Goal: Transaction & Acquisition: Purchase product/service

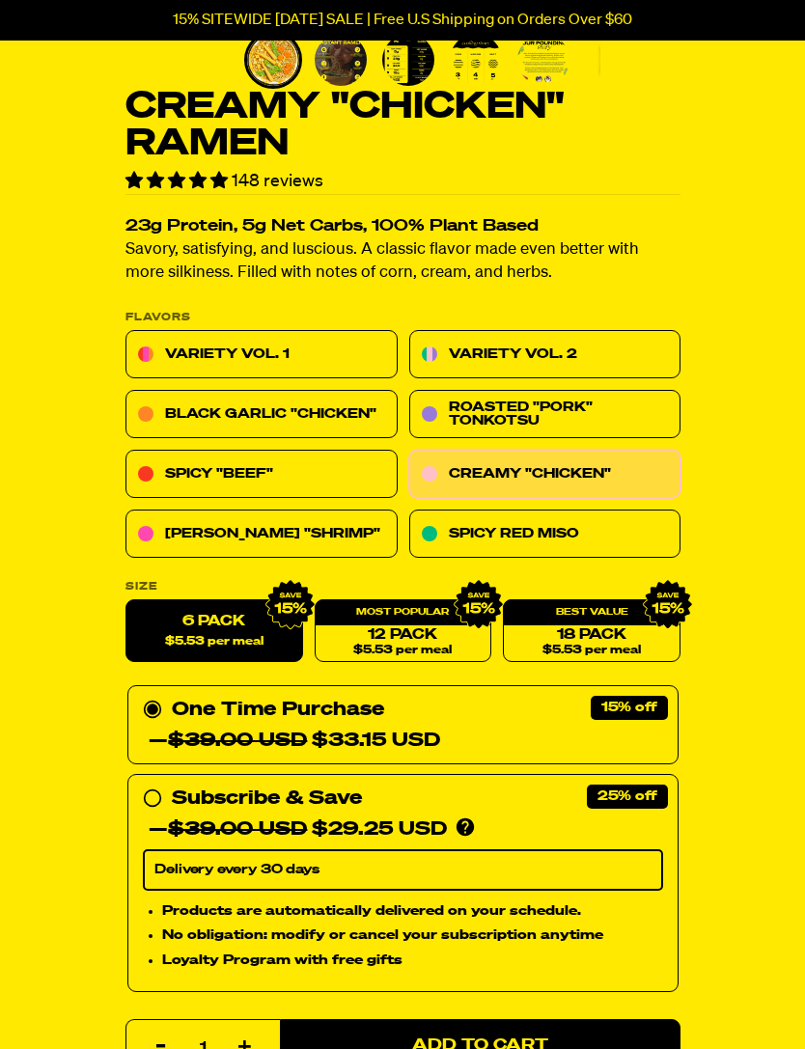
scroll to position [492, 0]
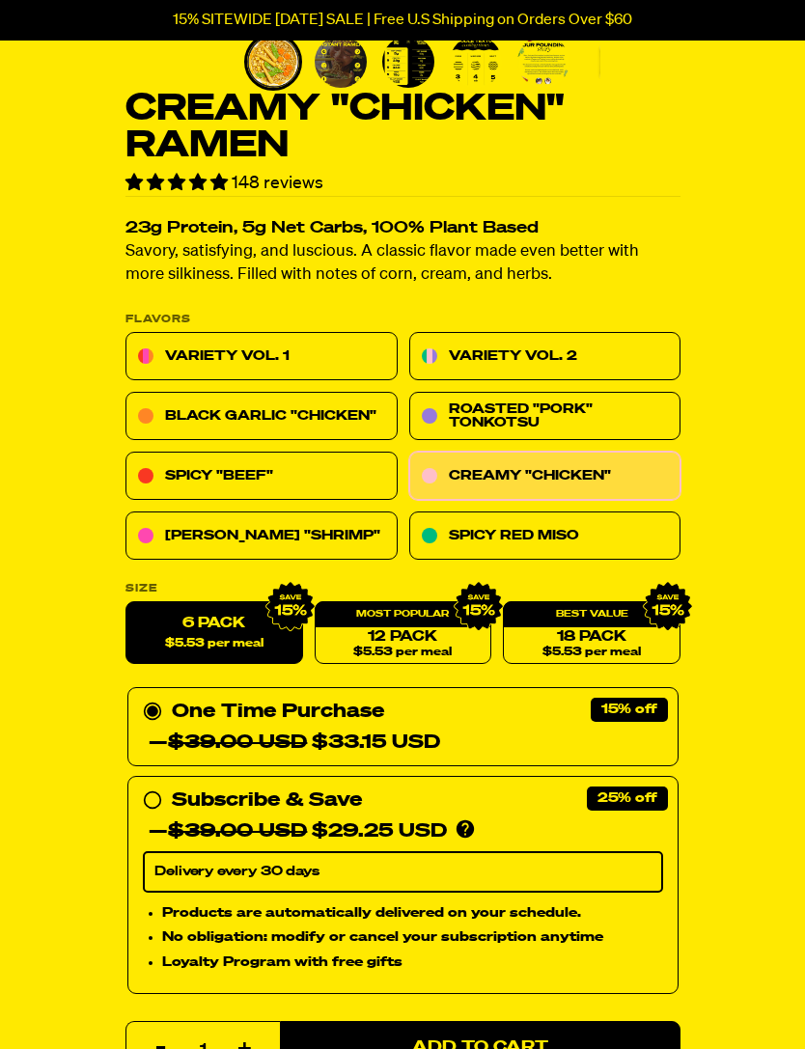
click at [476, 1043] on span "Add to Cart" at bounding box center [480, 1048] width 136 height 16
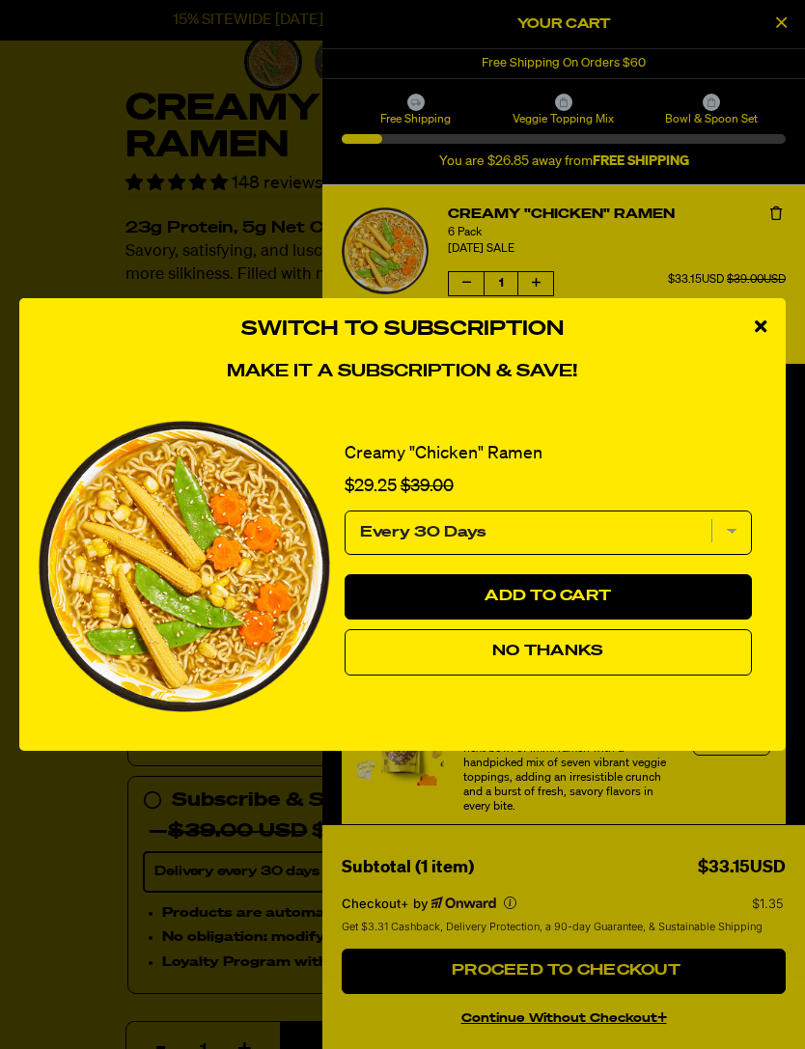
click at [765, 335] on icon "close modal" at bounding box center [761, 325] width 12 height 17
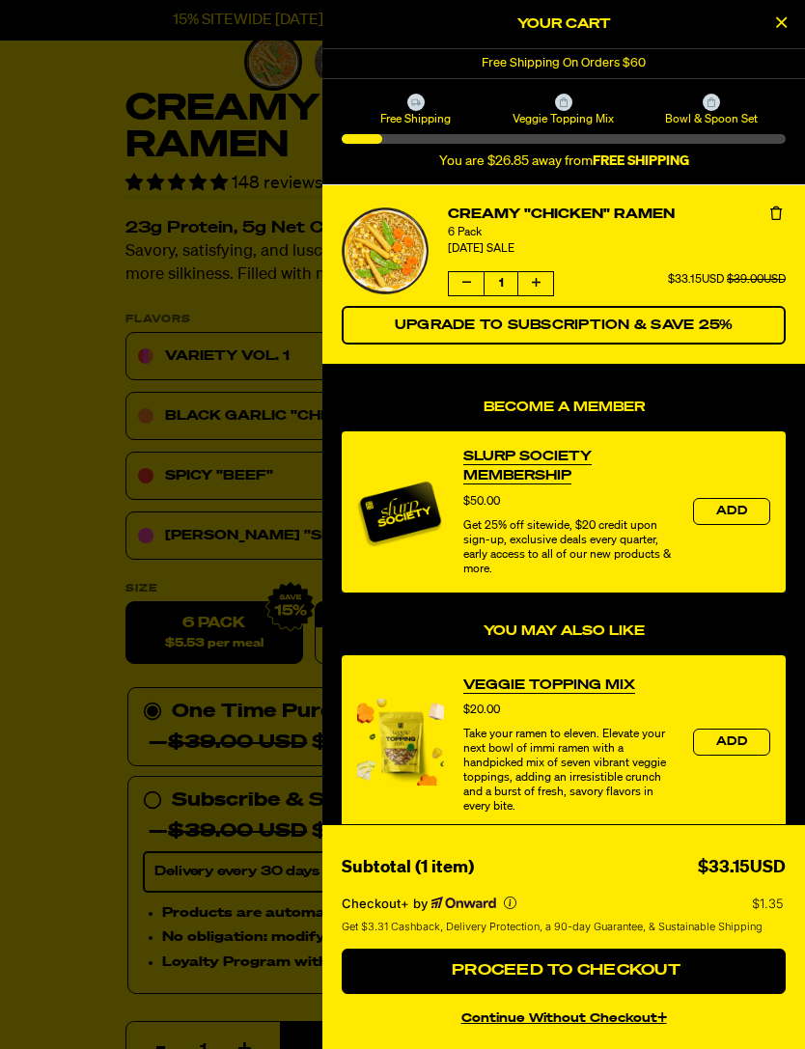
click at [780, 16] on icon "Close Cart" at bounding box center [781, 22] width 11 height 17
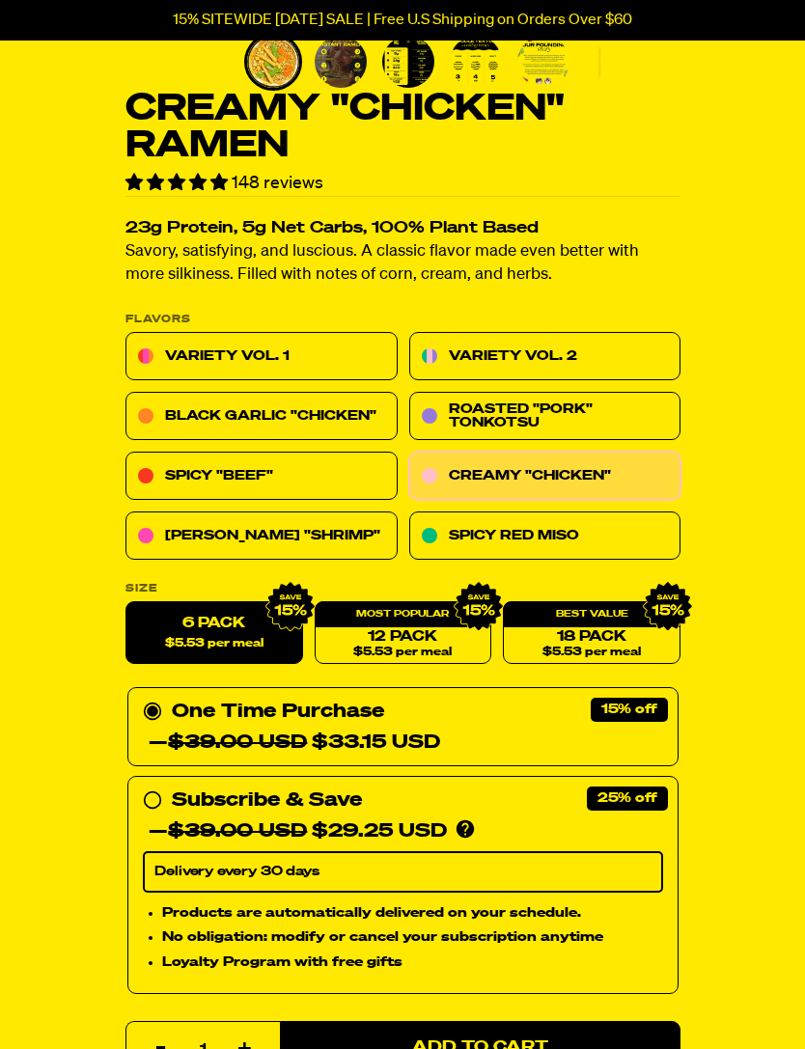
click at [300, 476] on link "Spicy "Beef"" at bounding box center [261, 477] width 272 height 48
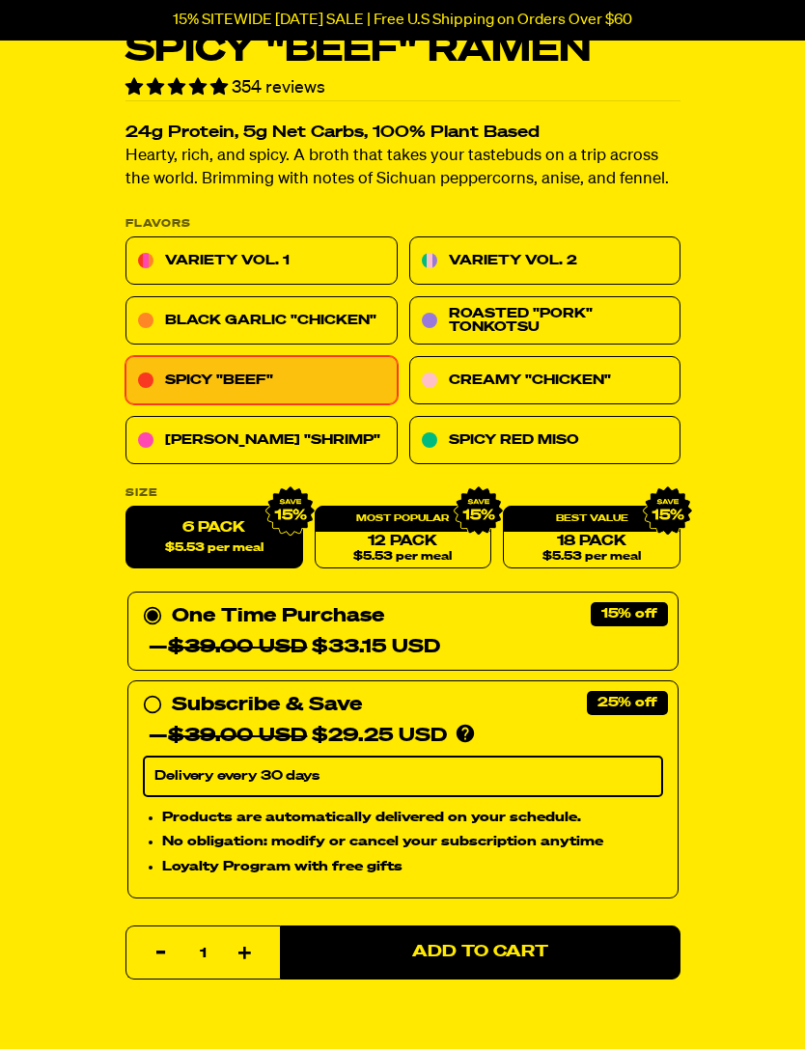
scroll to position [550, 0]
click at [555, 955] on button "Add to Cart" at bounding box center [480, 953] width 400 height 54
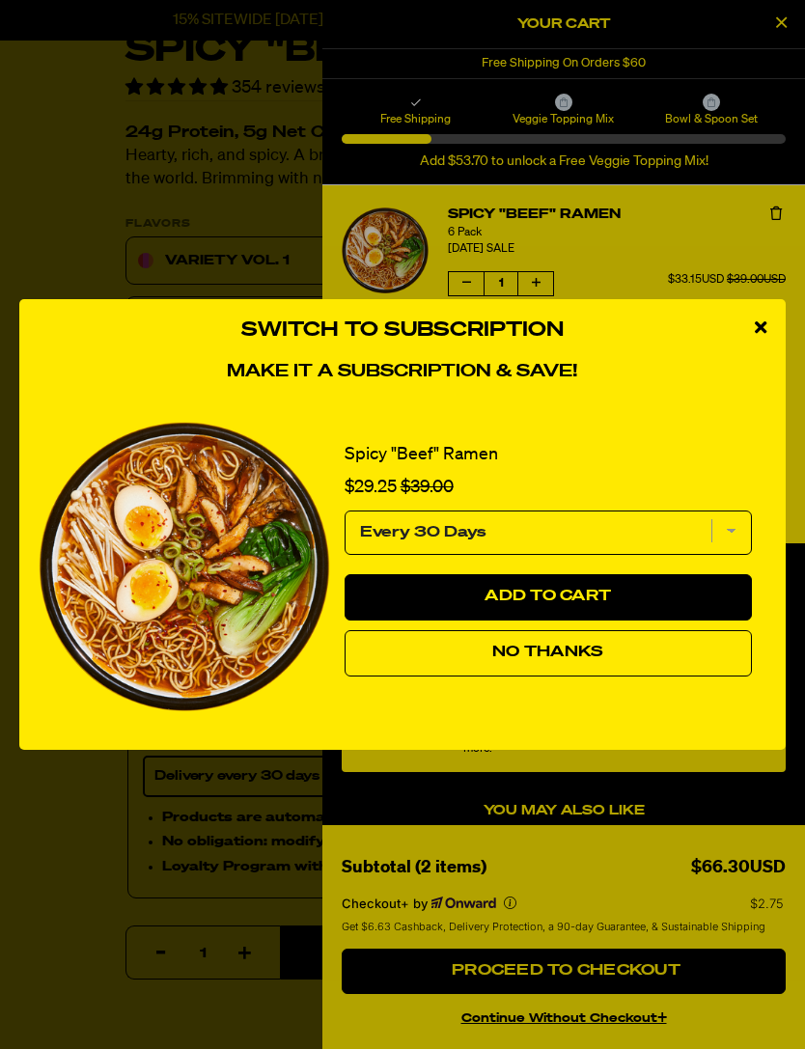
click at [765, 324] on icon "close modal" at bounding box center [761, 326] width 12 height 17
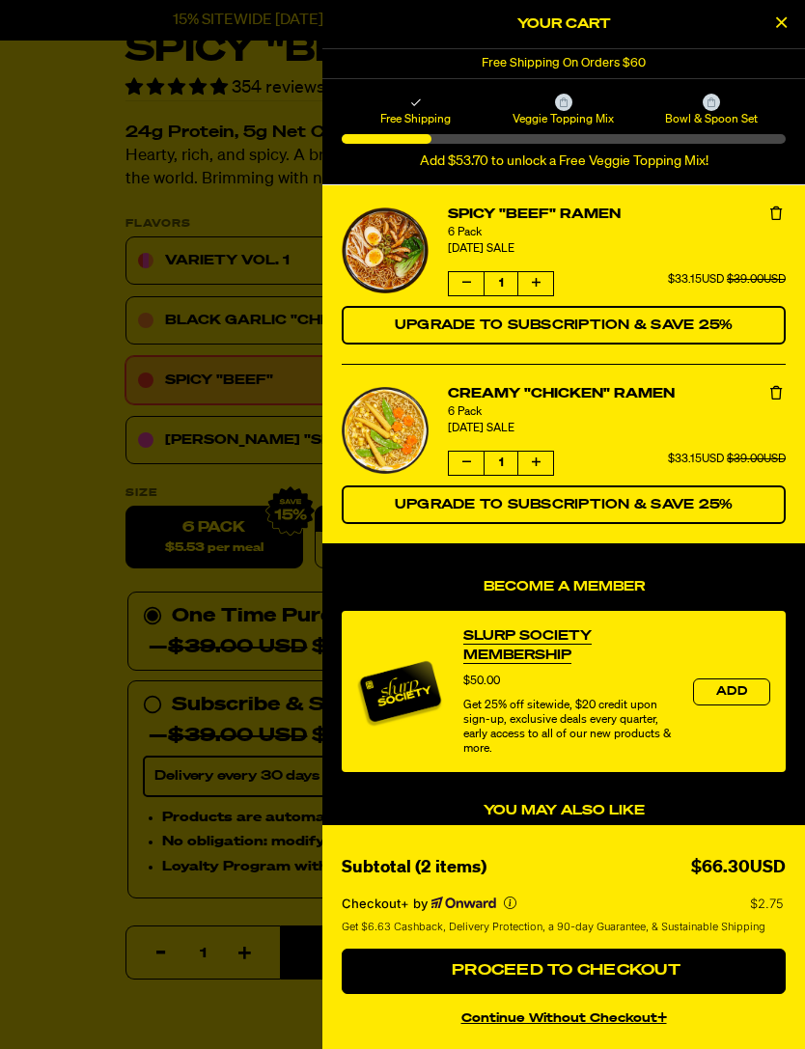
click at [780, 18] on icon "Close Cart" at bounding box center [781, 22] width 11 height 17
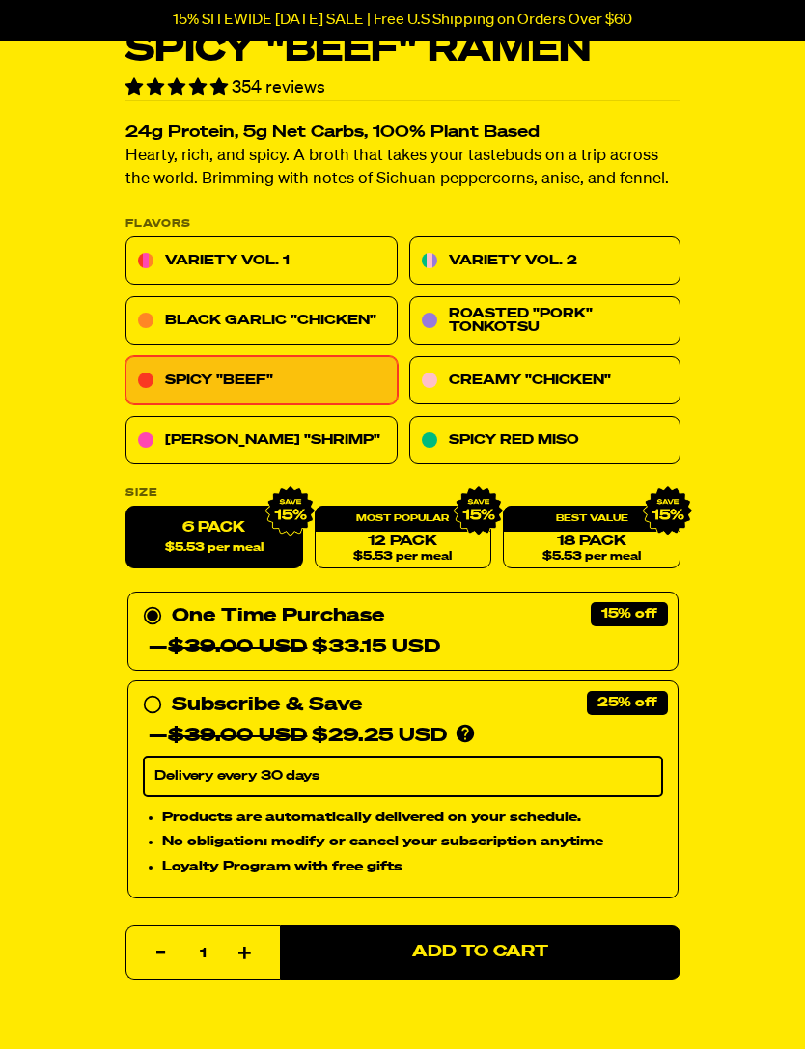
click at [277, 269] on link "Variety Vol. 1" at bounding box center [261, 261] width 272 height 48
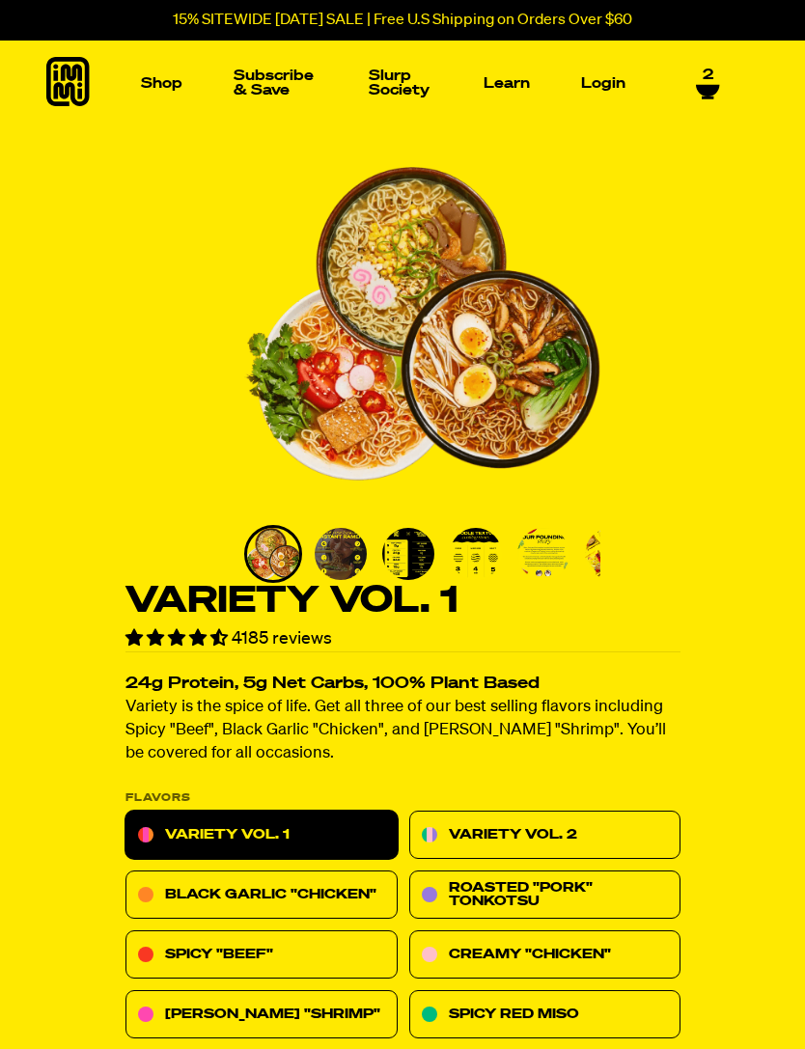
click at [716, 85] on icon at bounding box center [707, 91] width 23 height 12
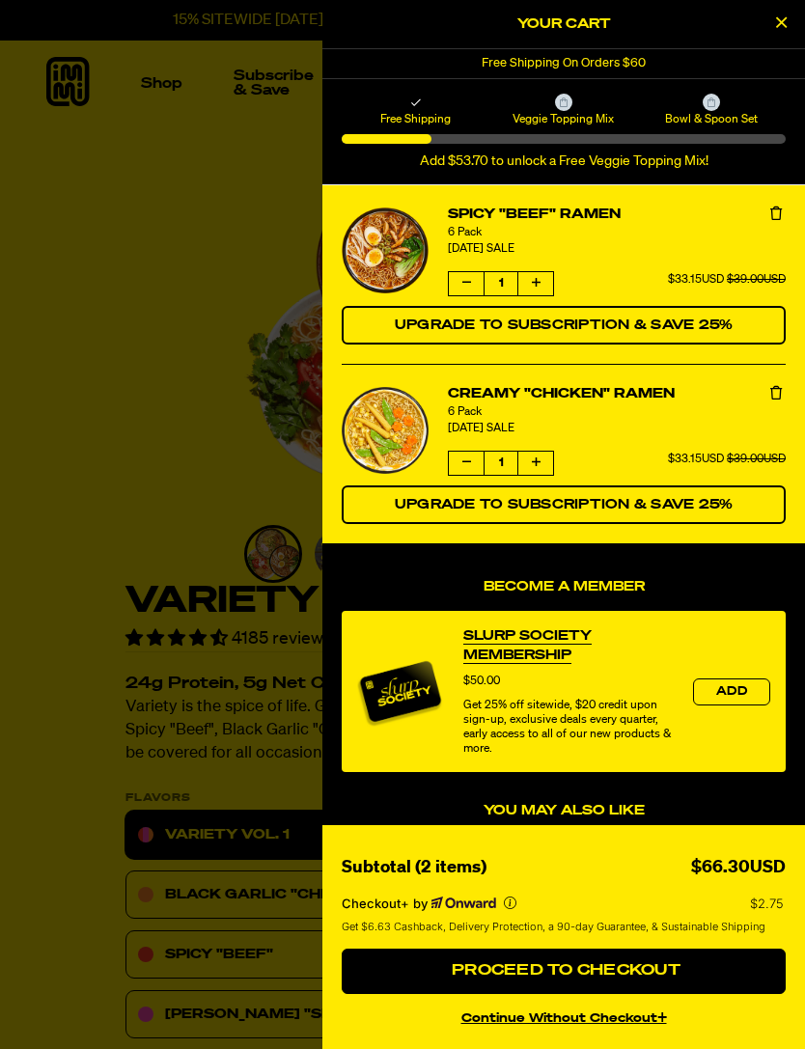
click at [538, 461] on icon "product" at bounding box center [536, 462] width 9 height 12
click at [543, 279] on button "product" at bounding box center [535, 283] width 35 height 23
click at [455, 467] on button "product" at bounding box center [466, 463] width 35 height 23
click at [468, 272] on button "product" at bounding box center [466, 283] width 35 height 23
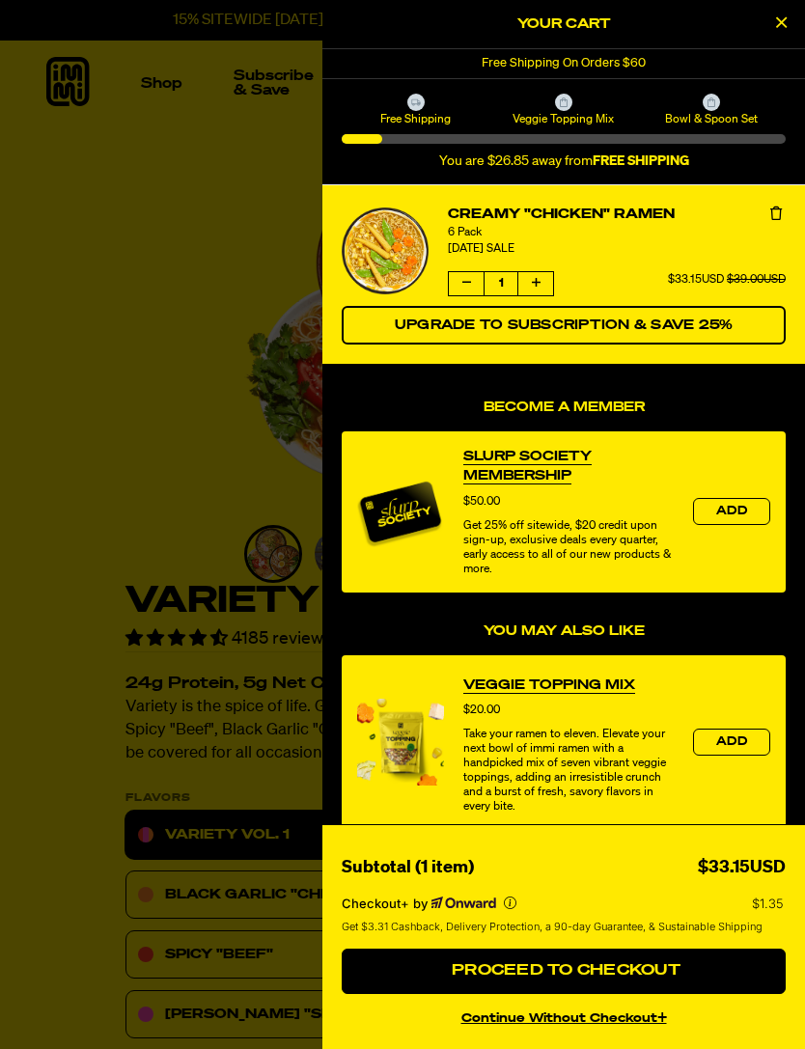
click at [790, 20] on button "Close Cart" at bounding box center [780, 24] width 29 height 29
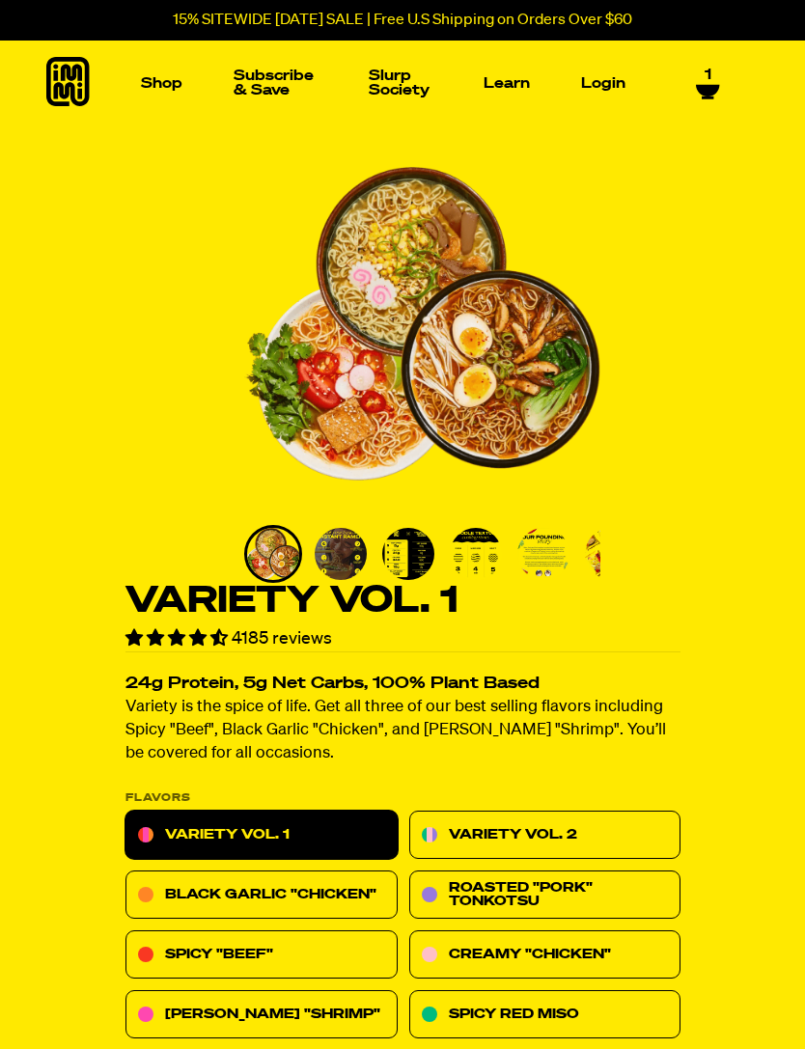
click at [289, 953] on link "Spicy "Beef"" at bounding box center [261, 955] width 272 height 48
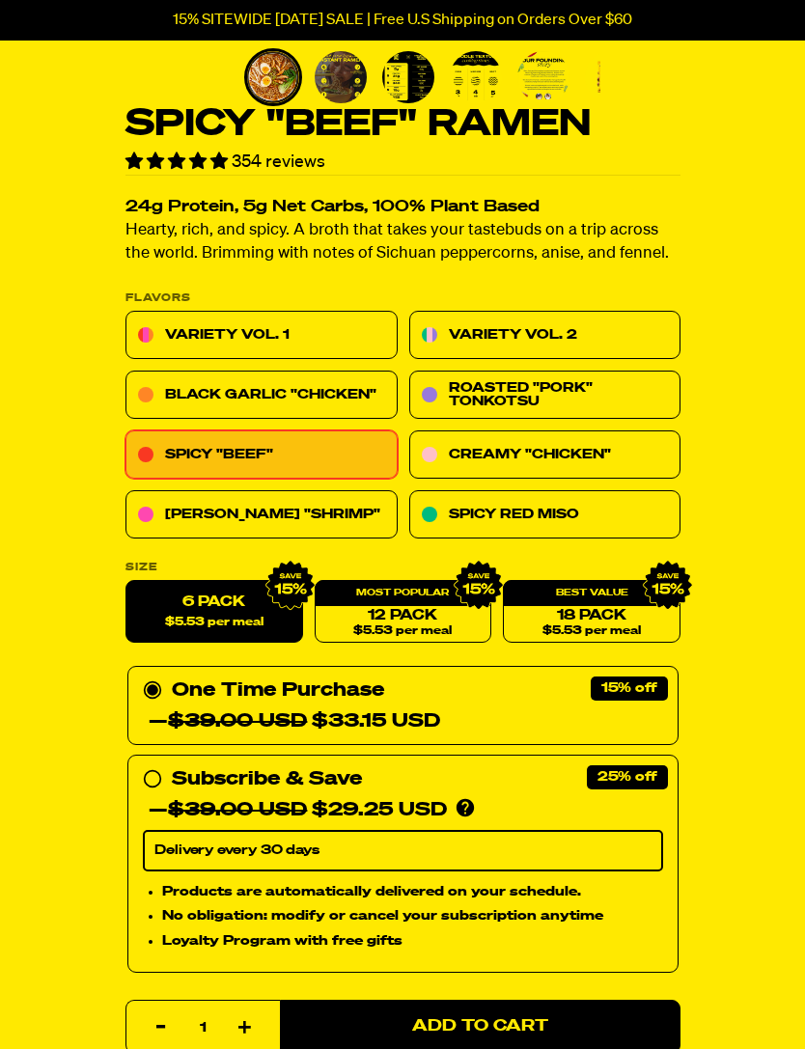
scroll to position [509, 0]
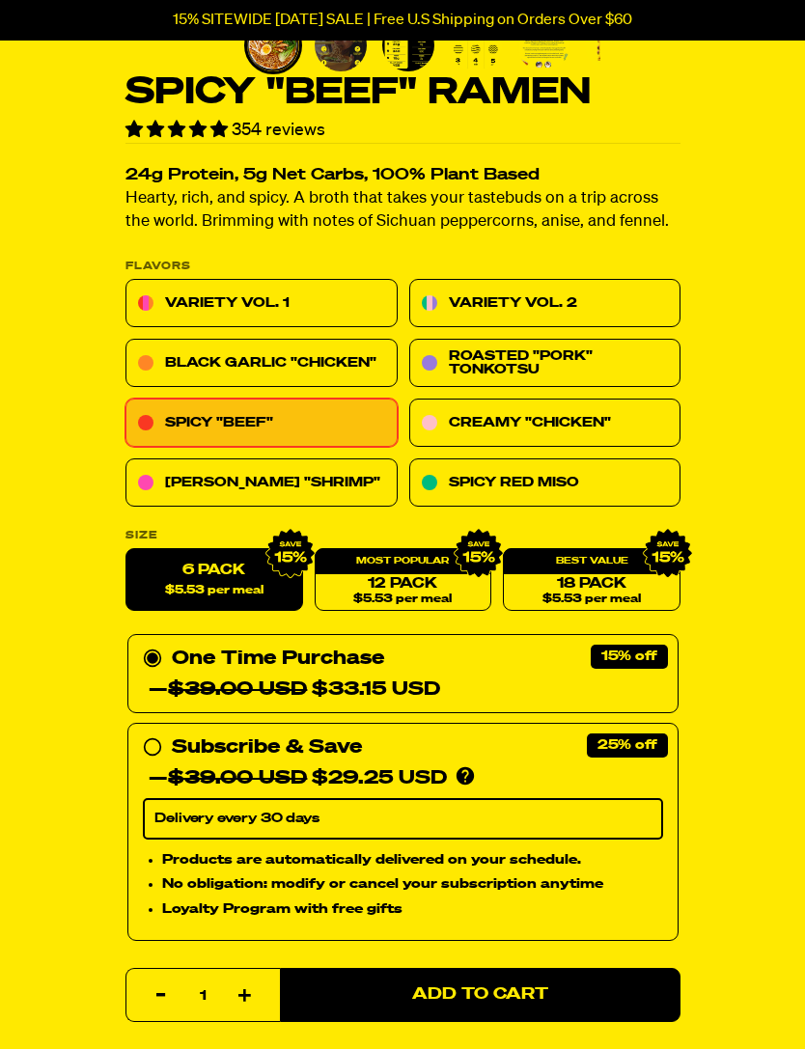
click at [543, 987] on span "Add to Cart" at bounding box center [480, 995] width 136 height 16
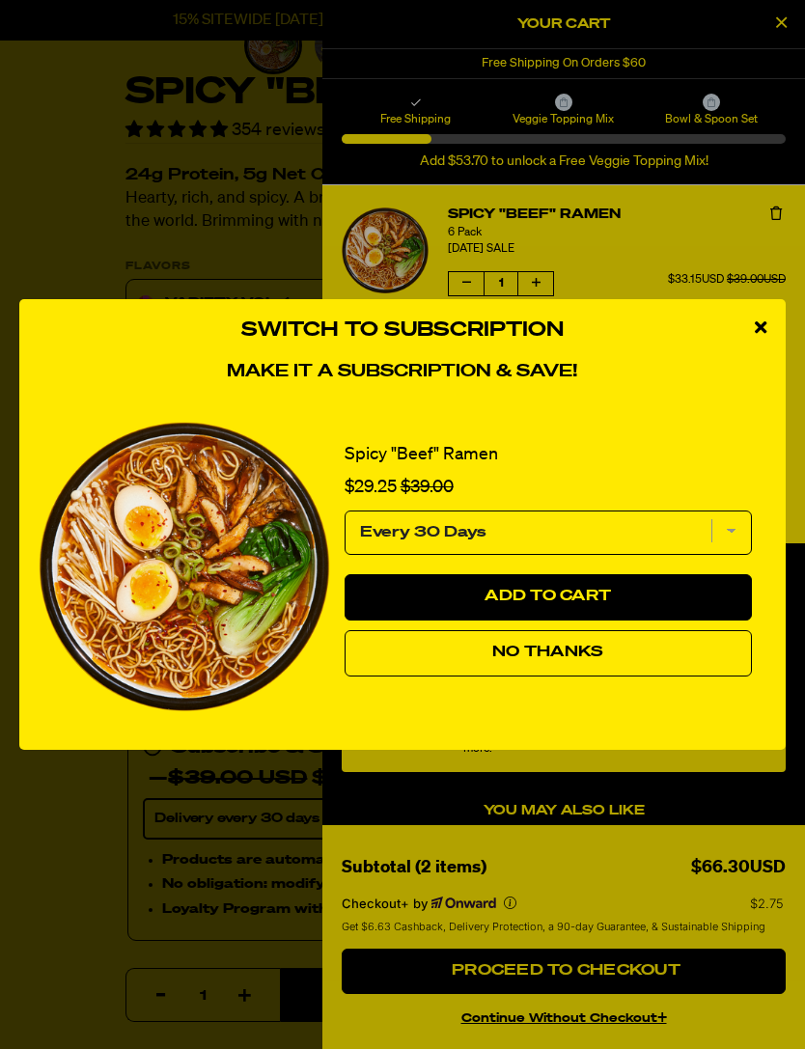
click at [763, 336] on icon "close modal" at bounding box center [761, 326] width 12 height 17
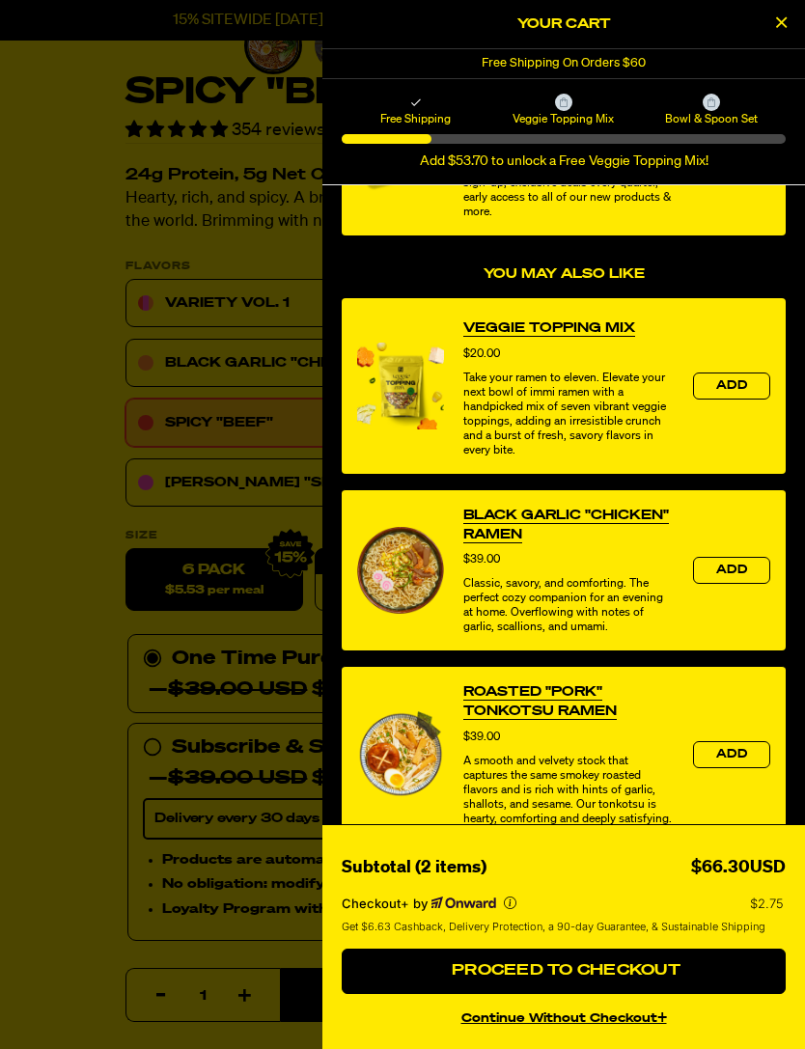
scroll to position [536, 0]
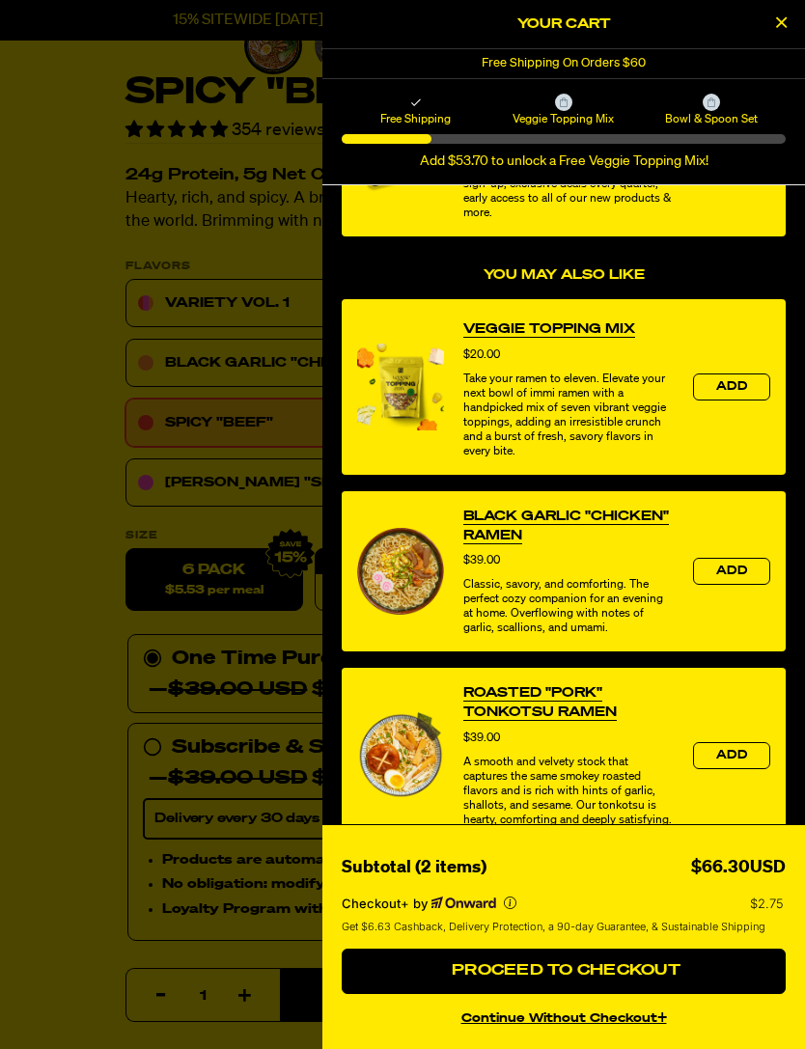
click at [669, 978] on span "Proceed to Checkout" at bounding box center [564, 970] width 234 height 15
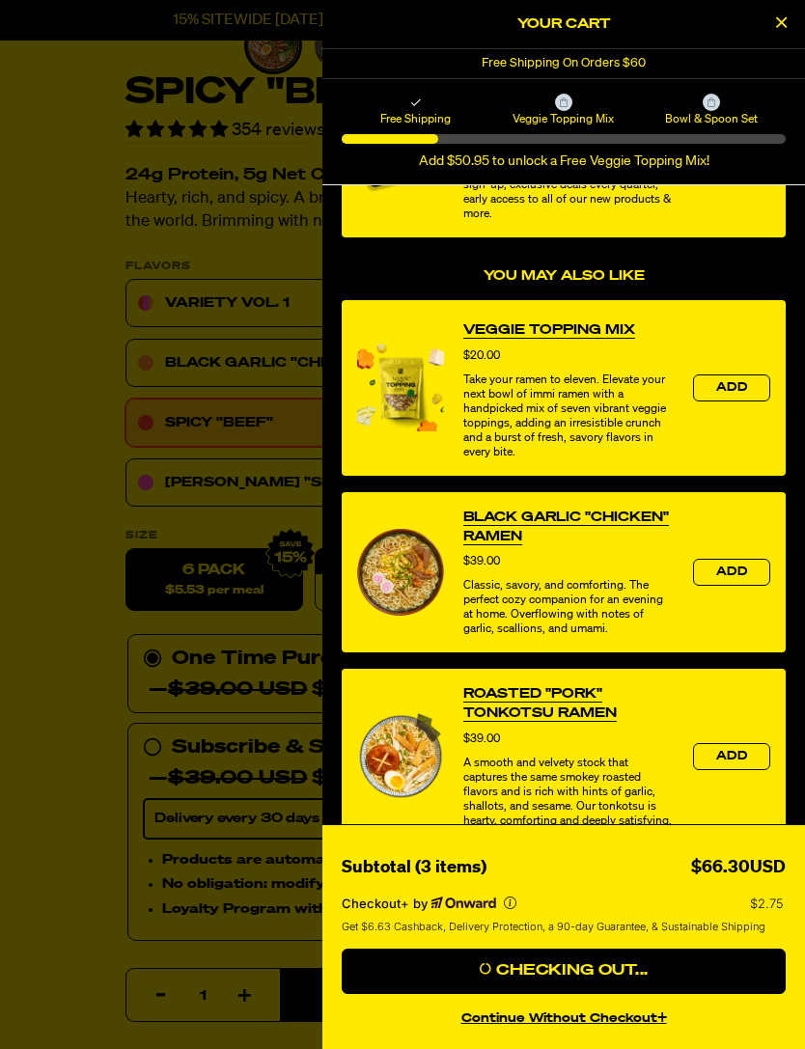
scroll to position [570, 0]
